Goal: Check status: Check status

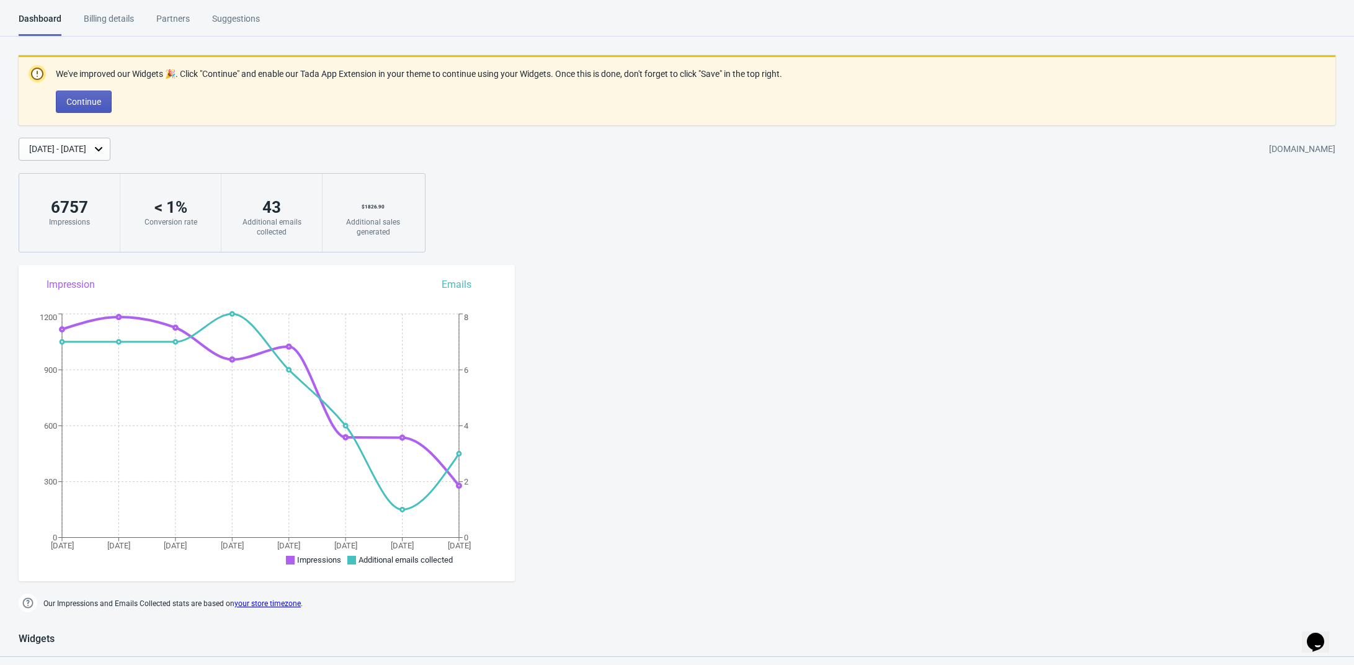
click at [100, 104] on span "Continue" at bounding box center [83, 102] width 35 height 10
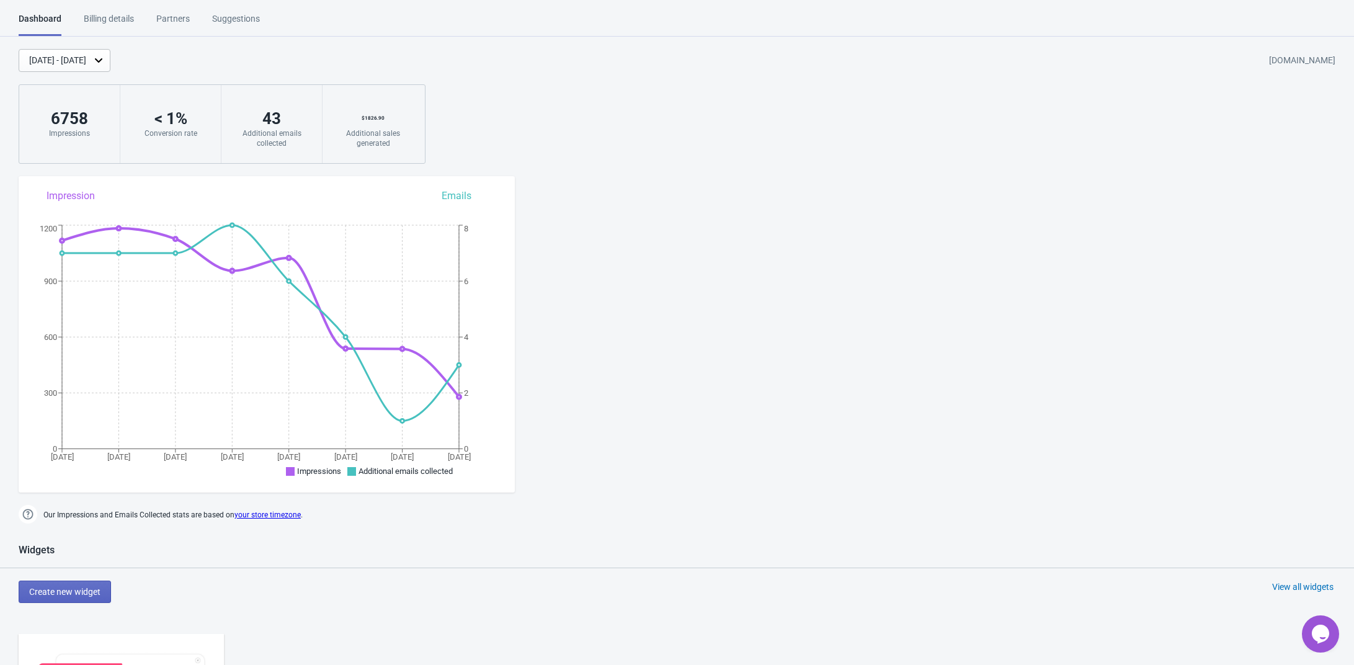
click at [110, 58] on div "[DATE] - [DATE]" at bounding box center [65, 60] width 92 height 23
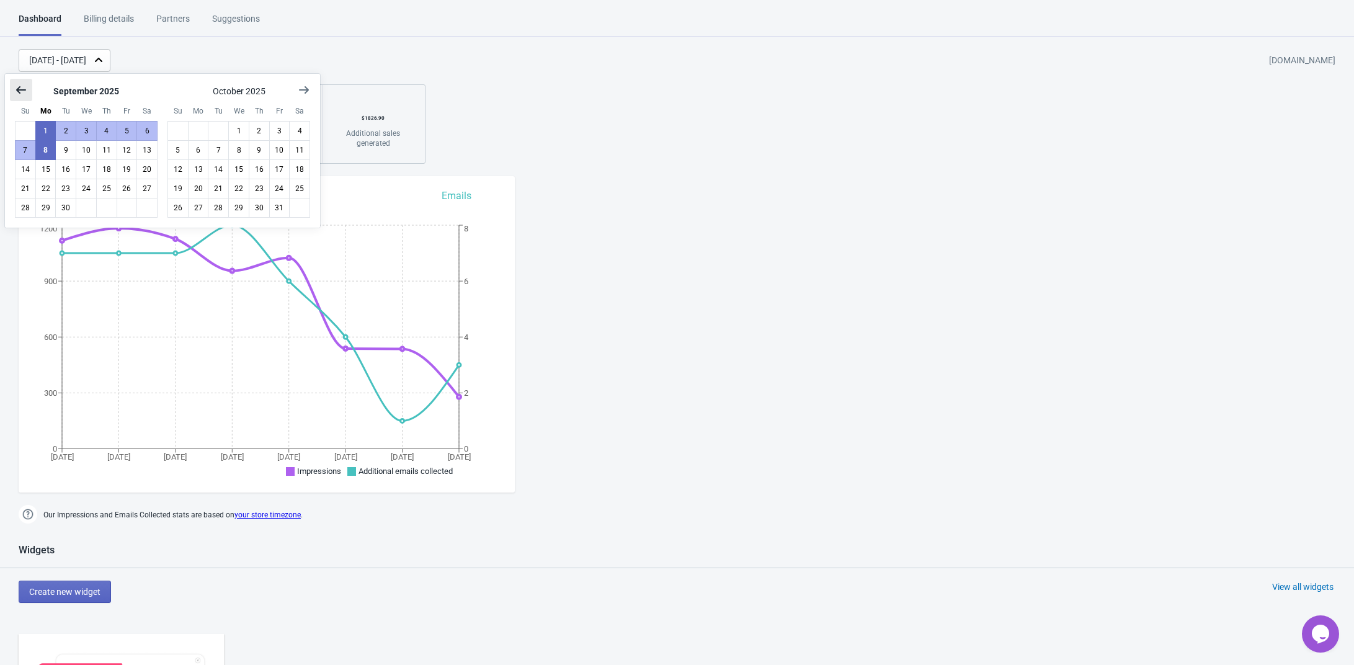
click at [27, 87] on icon "Show previous month, August 2025" at bounding box center [21, 90] width 12 height 12
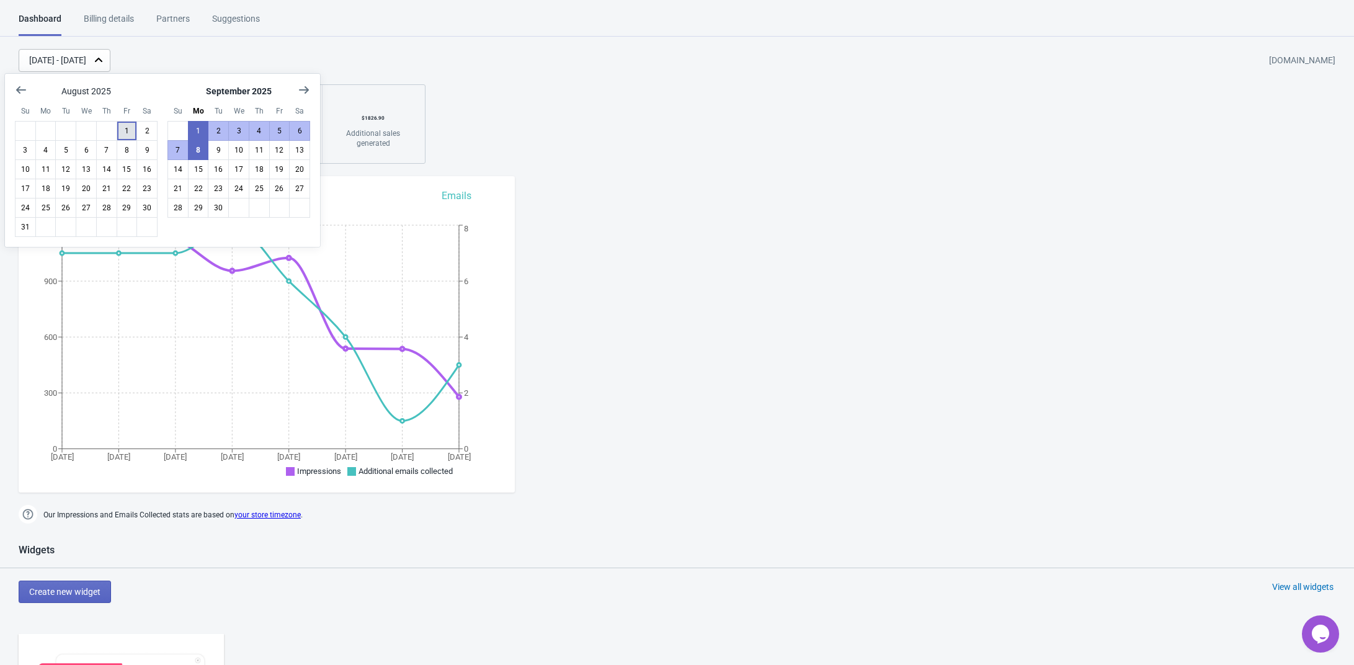
click at [128, 133] on button "1" at bounding box center [127, 131] width 21 height 20
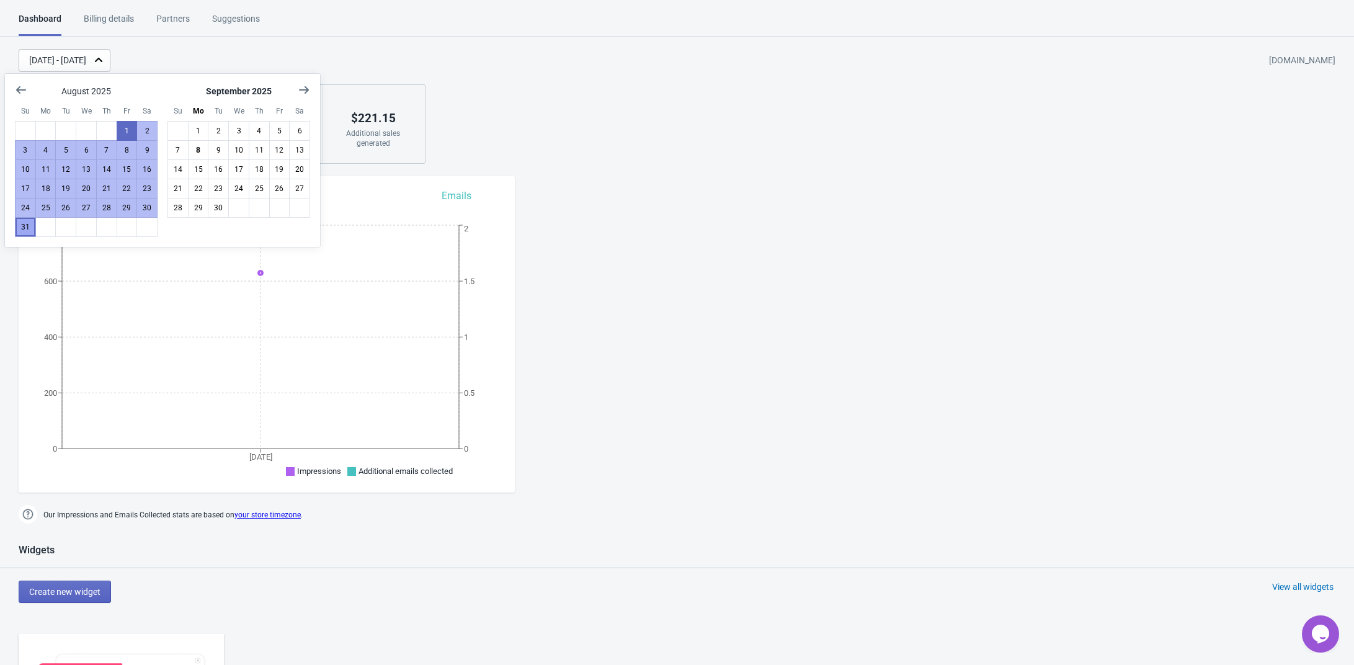
click at [29, 232] on button "31" at bounding box center [25, 227] width 21 height 20
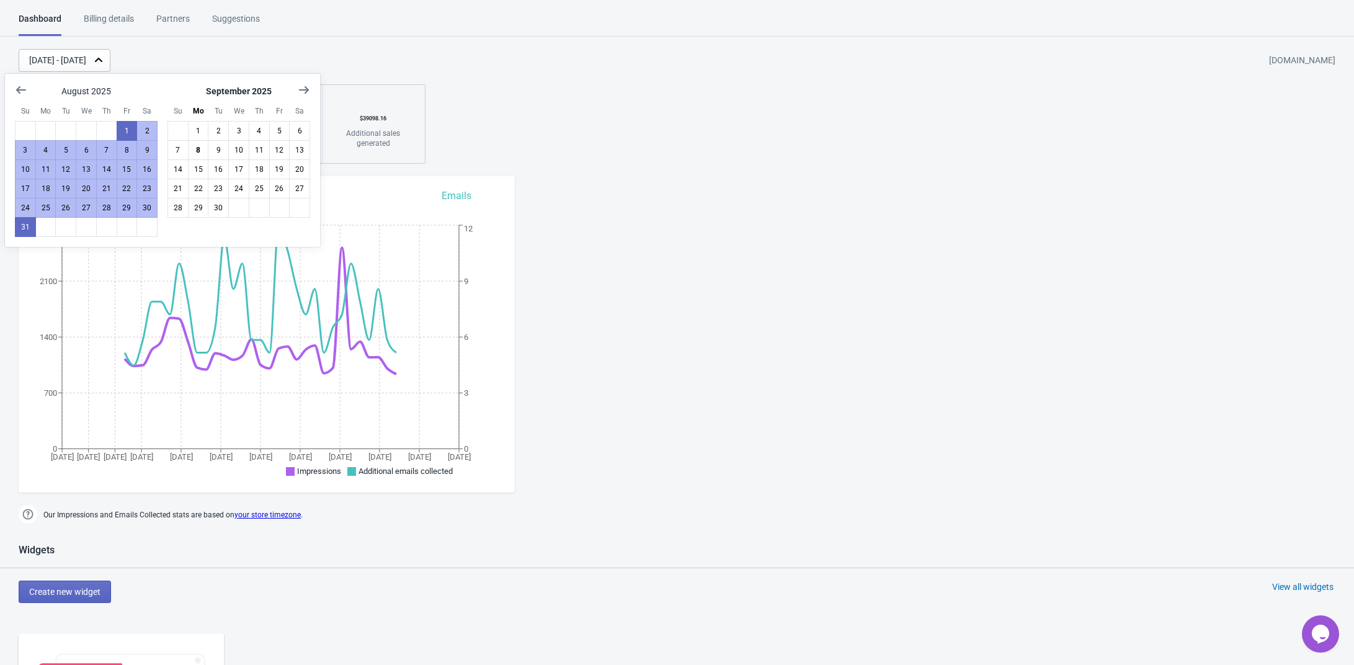
click at [648, 179] on div "Dashboard Billing details Partners Suggestions Dashboard Billing details Partne…" at bounding box center [677, 663] width 1354 height 1302
